Goal: Transaction & Acquisition: Purchase product/service

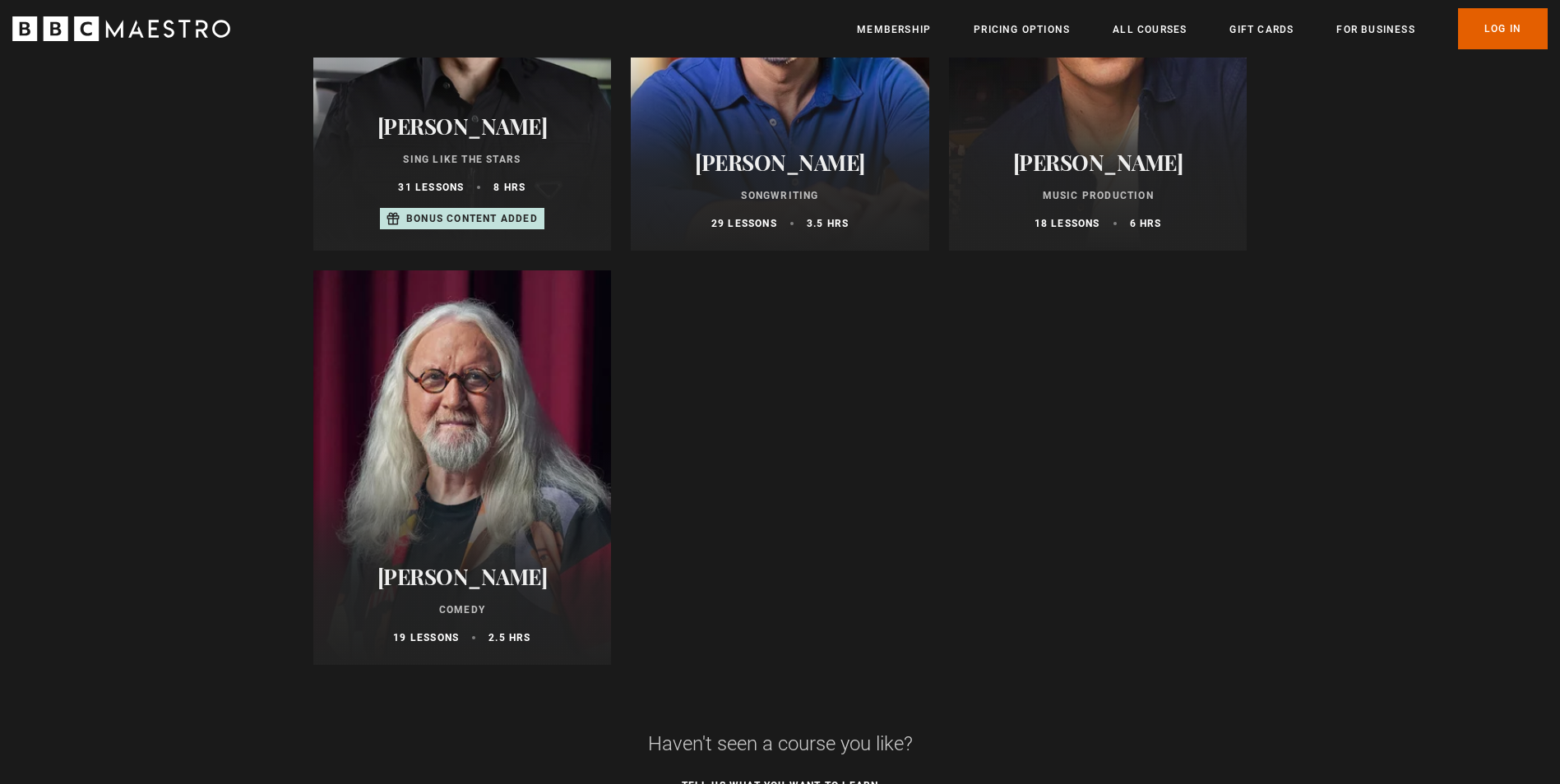
scroll to position [986, 0]
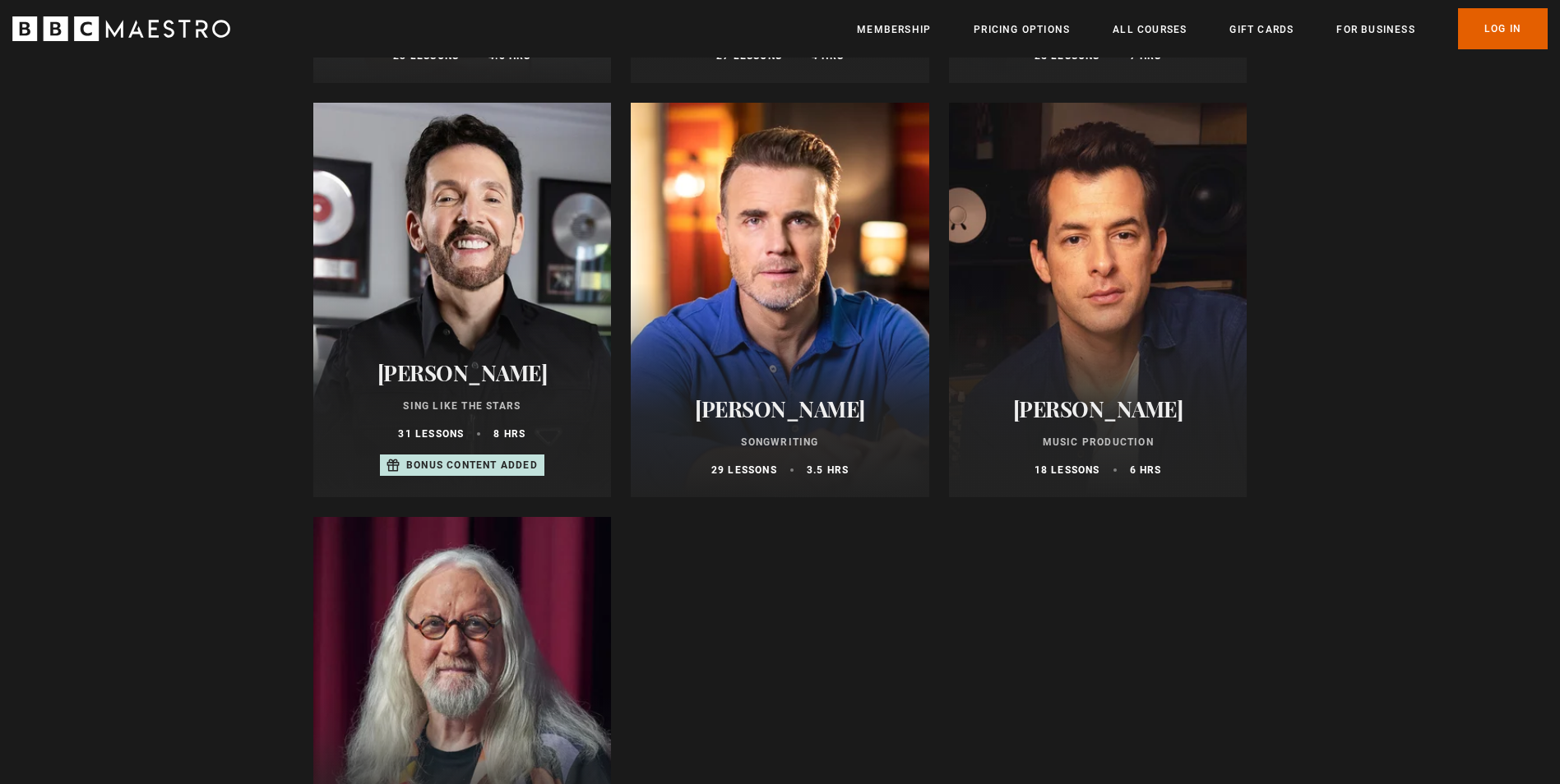
click at [1170, 413] on h2 "[PERSON_NAME]" at bounding box center [1098, 409] width 259 height 26
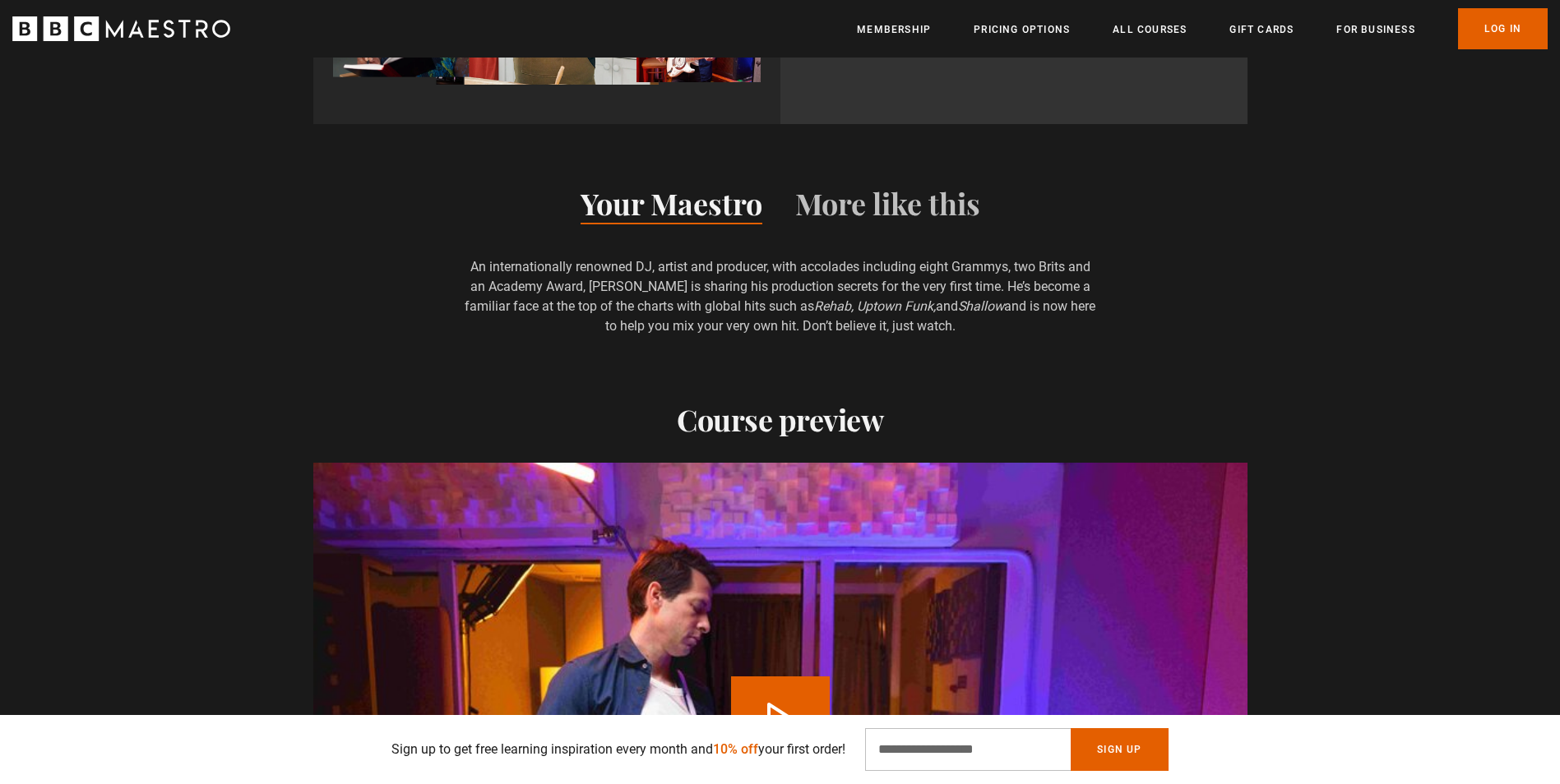
scroll to position [1644, 0]
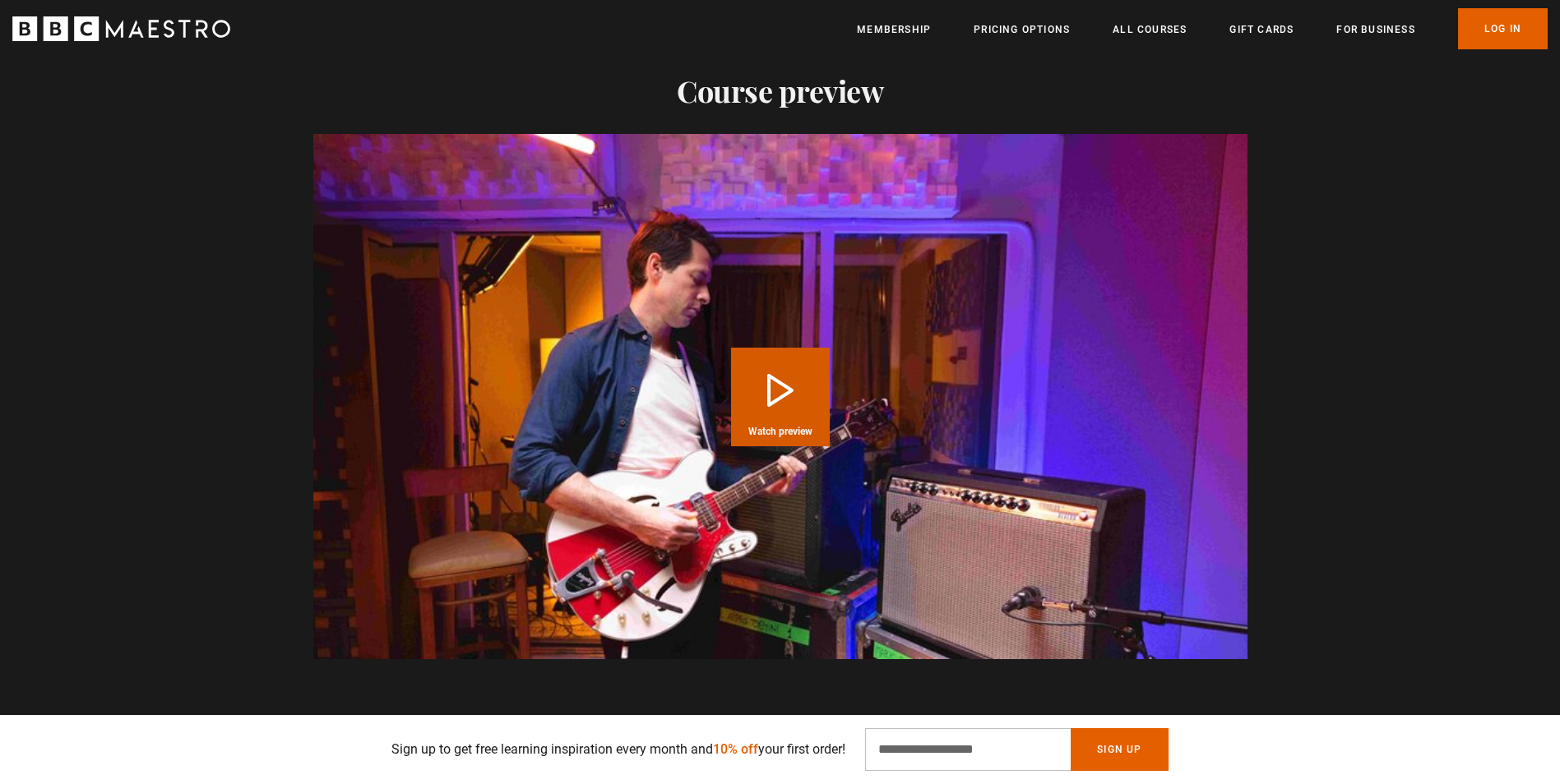
click at [787, 405] on button "Play Course overview for Music Production with Mark Ronson Watch preview" at bounding box center [781, 398] width 99 height 99
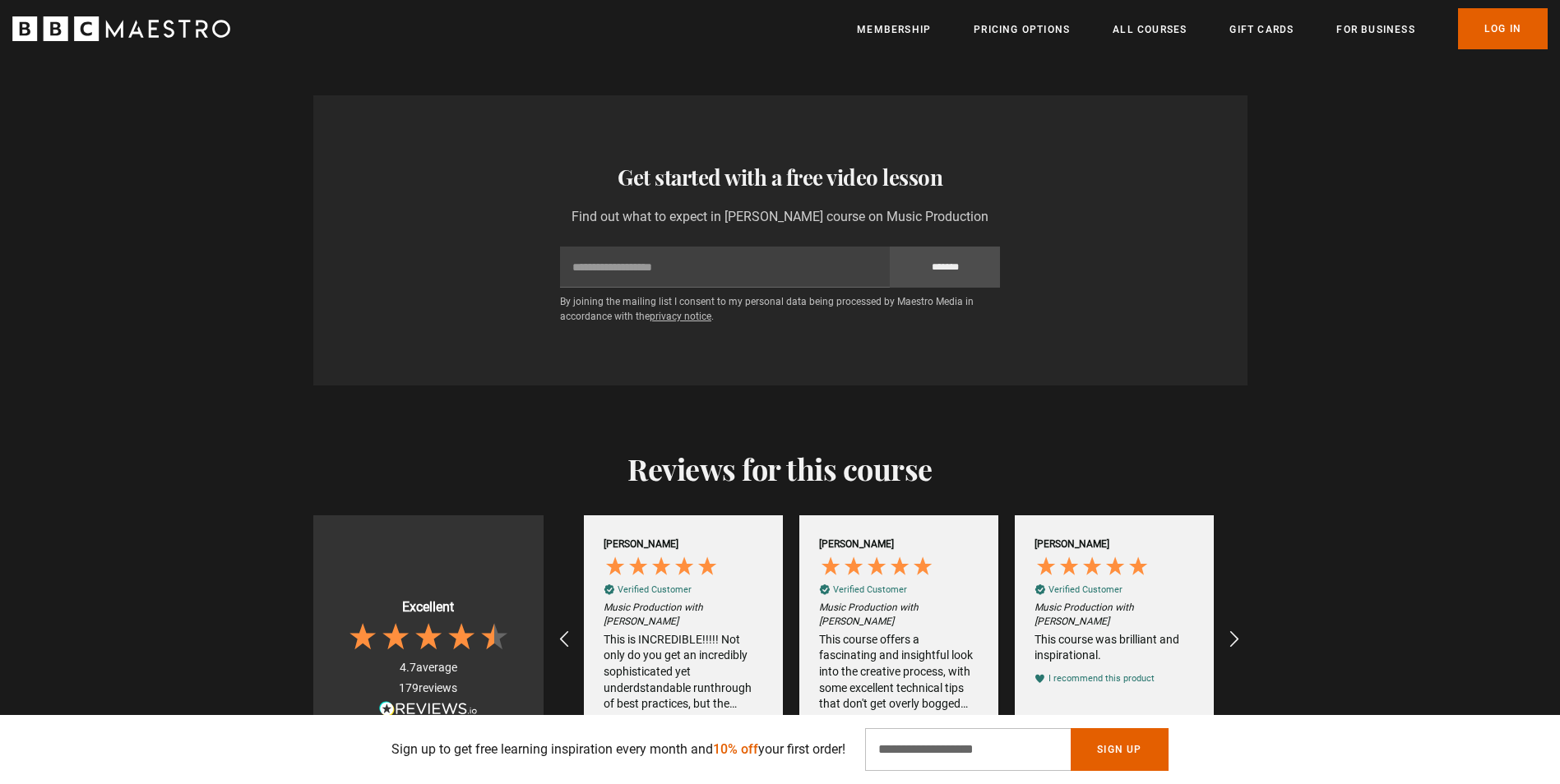
scroll to position [2959, 0]
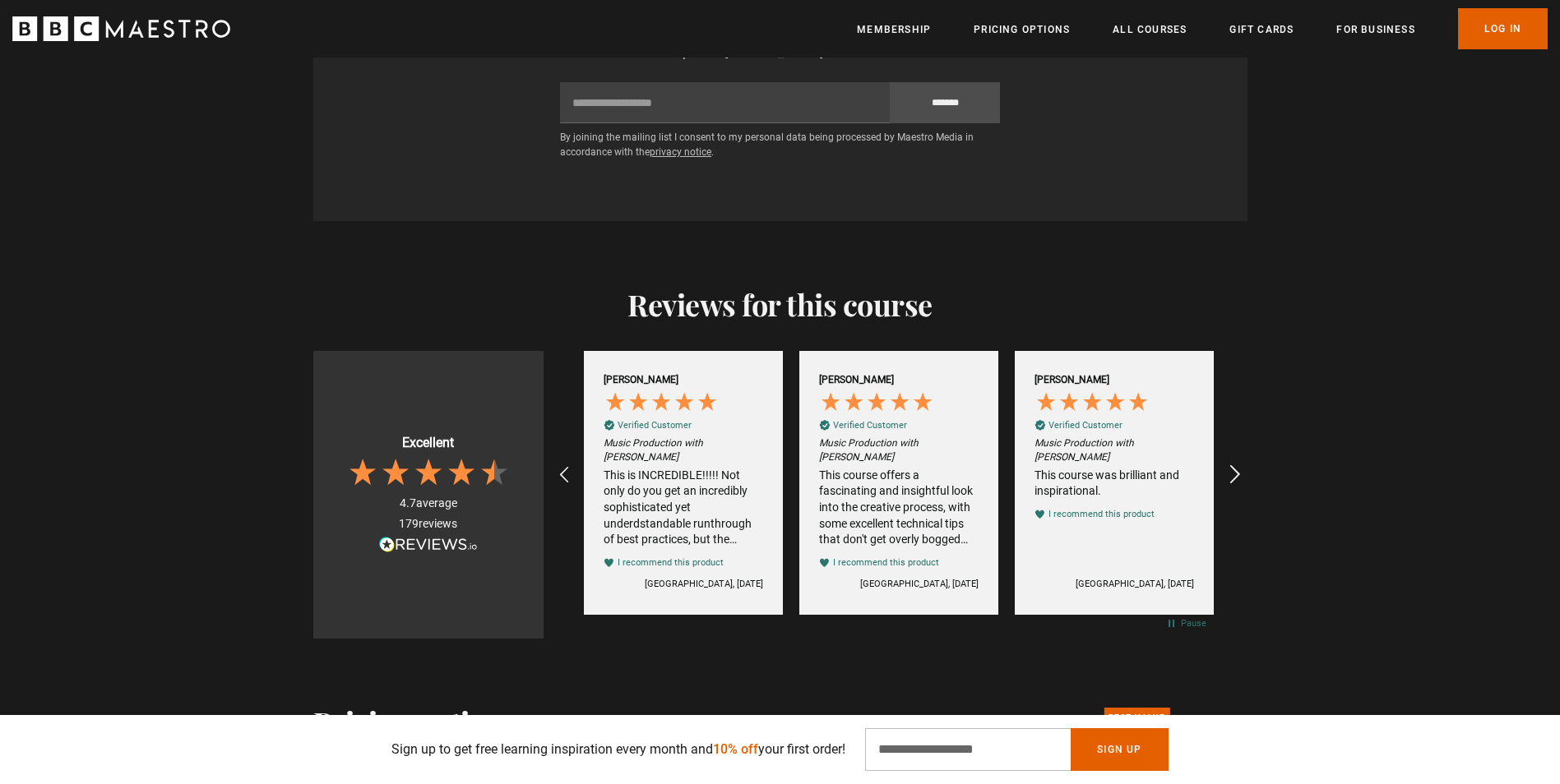
click at [1237, 466] on icon "REVIEWS.io Carousel Scroll Right" at bounding box center [1234, 475] width 23 height 23
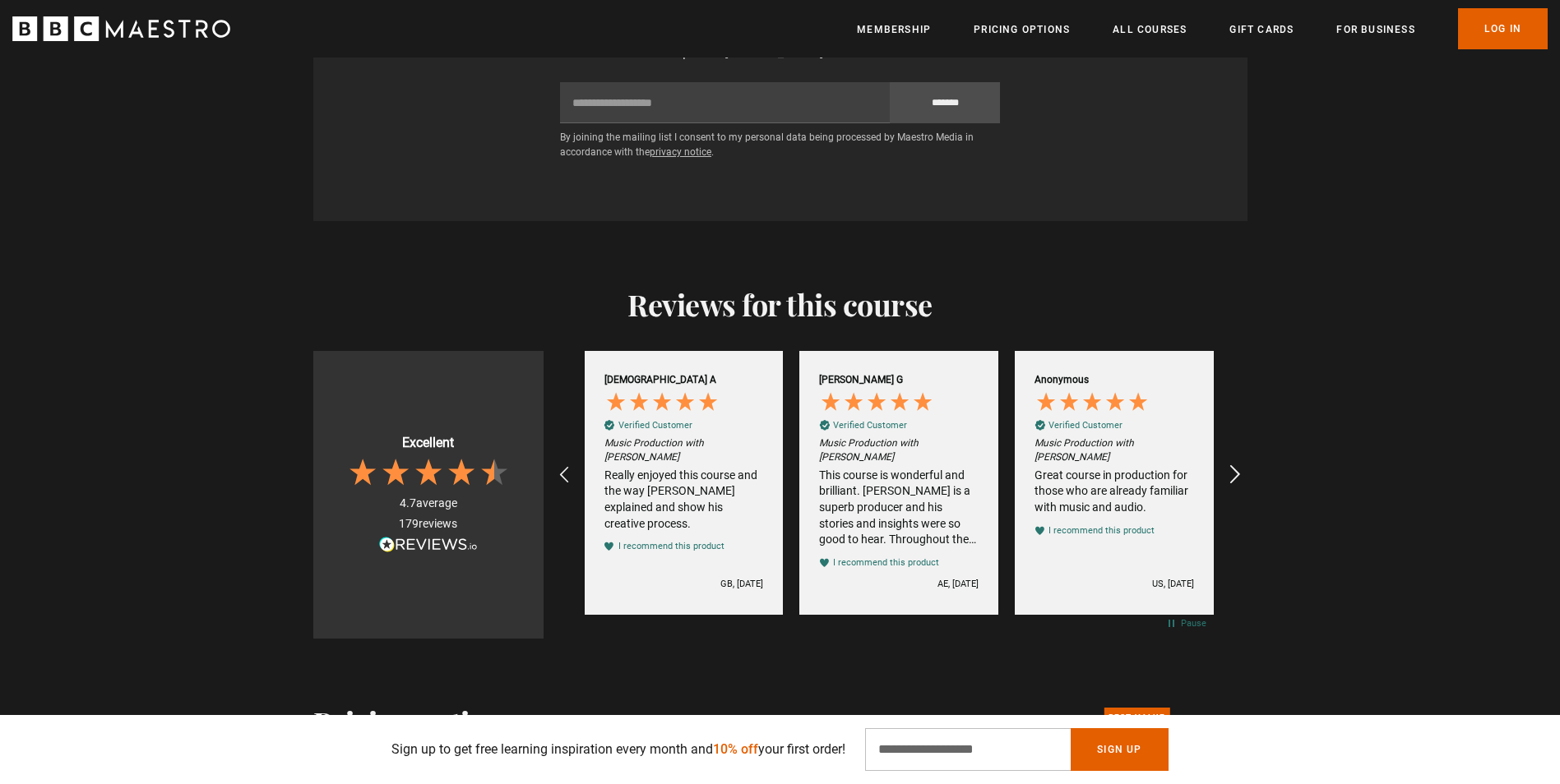
click at [1237, 466] on icon "REVIEWS.io Carousel Scroll Right" at bounding box center [1234, 475] width 23 height 23
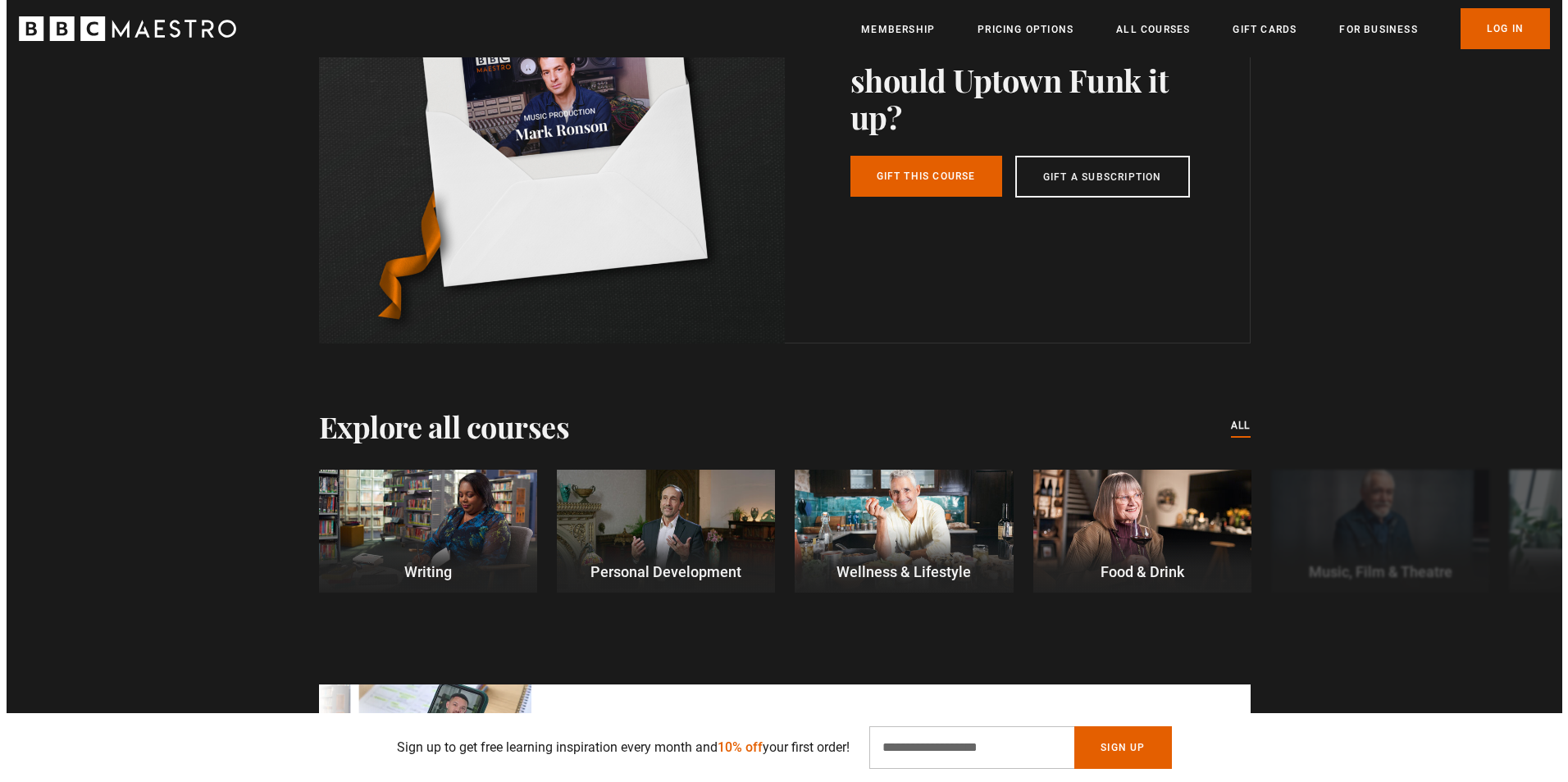
scroll to position [0, 1074]
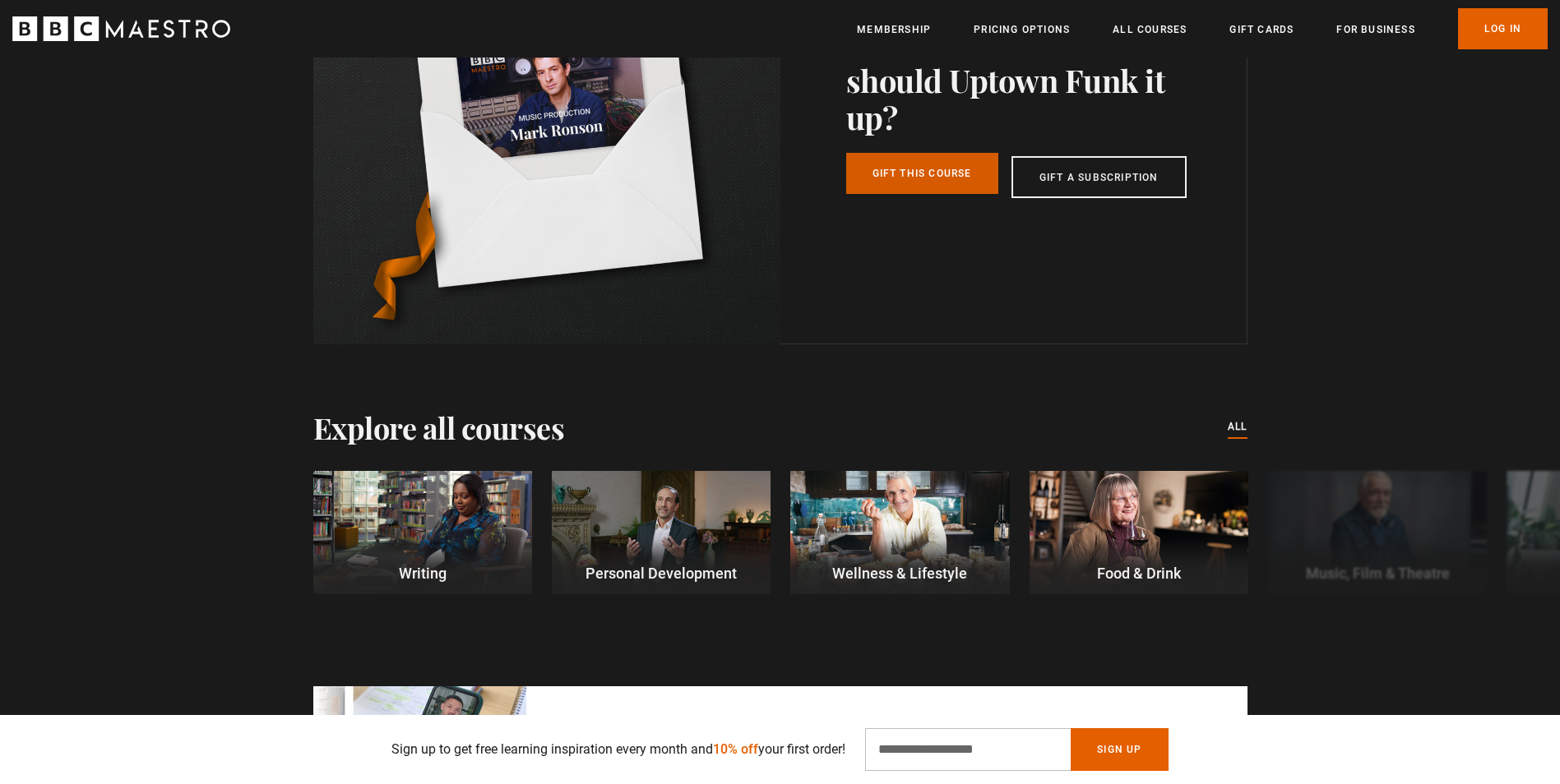
click at [946, 176] on link "Gift this course" at bounding box center [923, 173] width 152 height 41
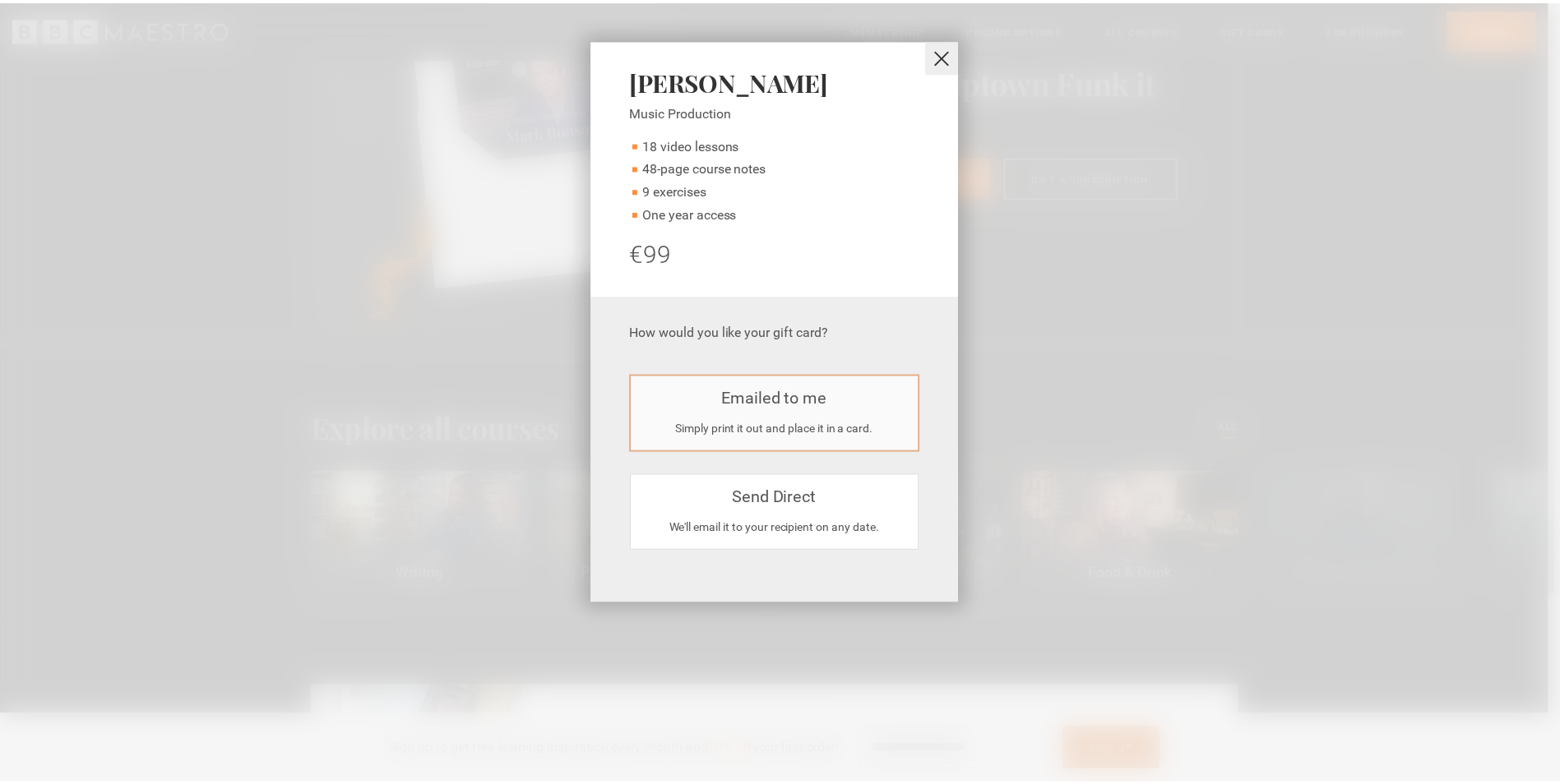
scroll to position [0, 3232]
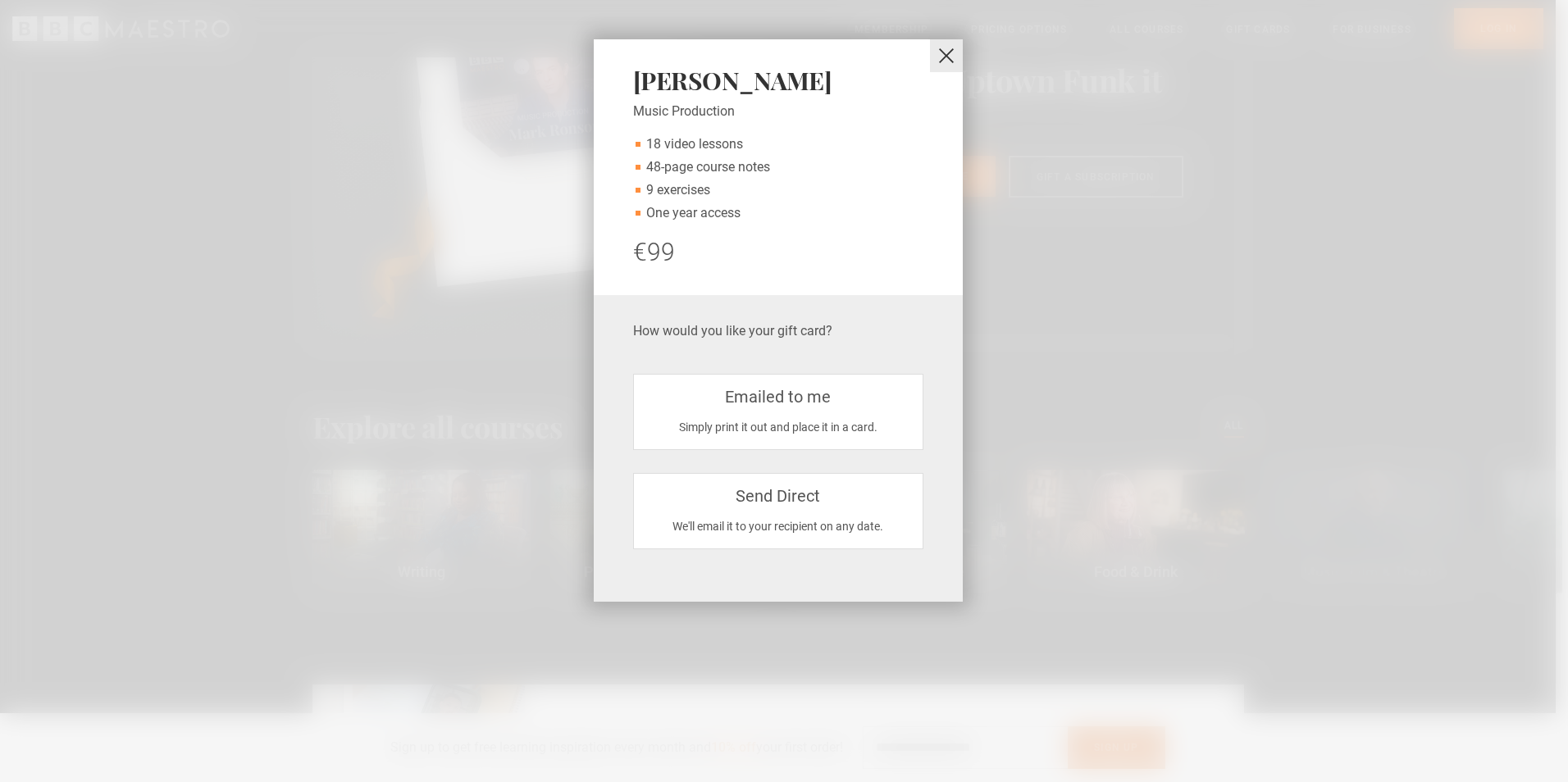
click at [940, 58] on button "close" at bounding box center [946, 55] width 33 height 33
